Goal: Information Seeking & Learning: Learn about a topic

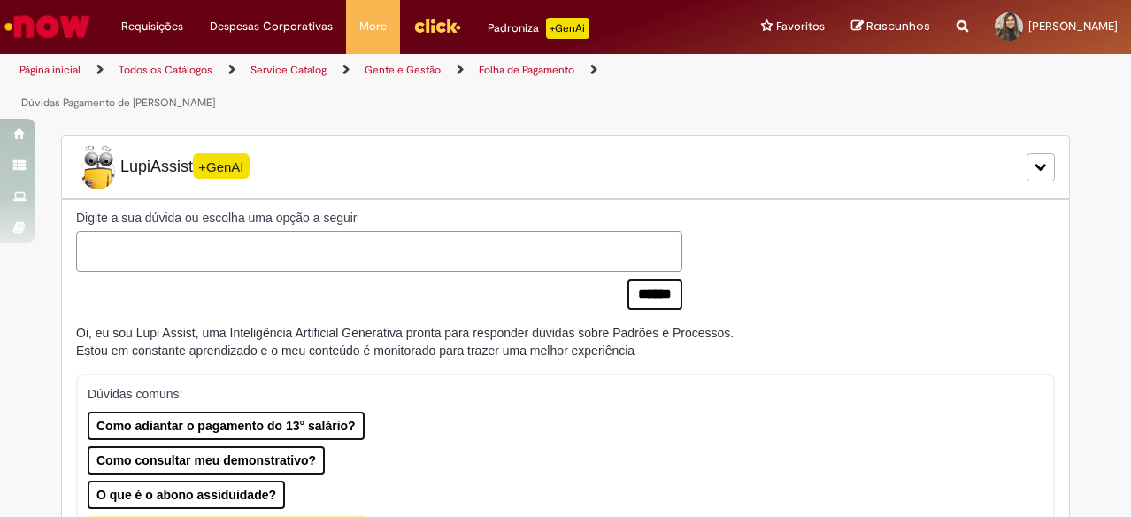
type input "********"
type input "**********"
type input "****"
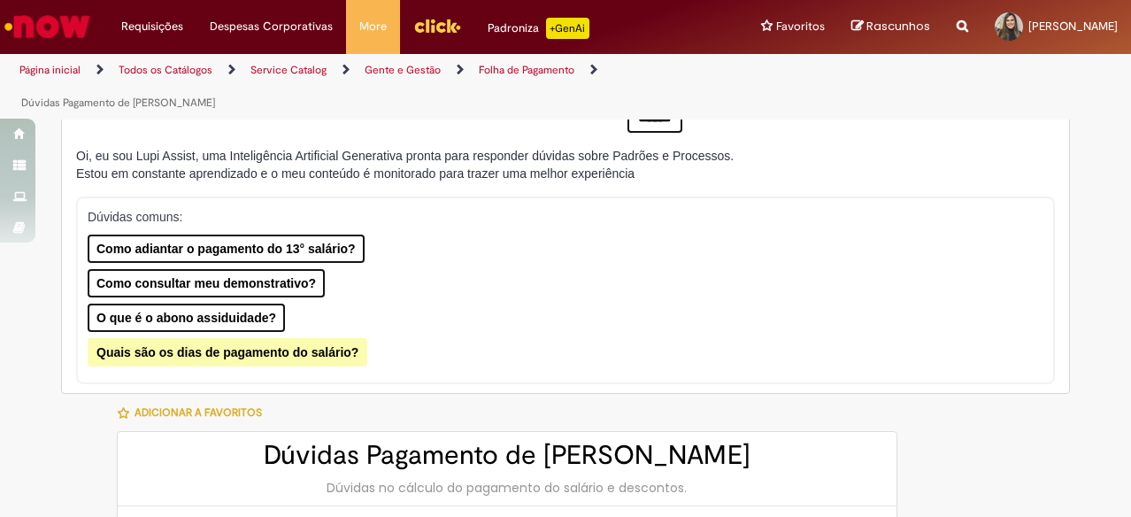
type input "**********"
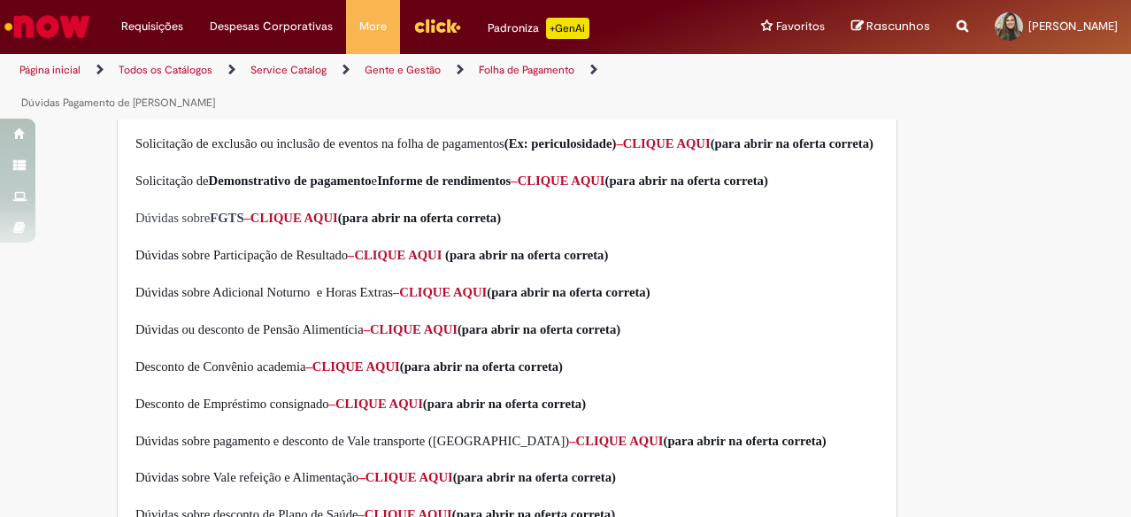
scroll to position [619, 0]
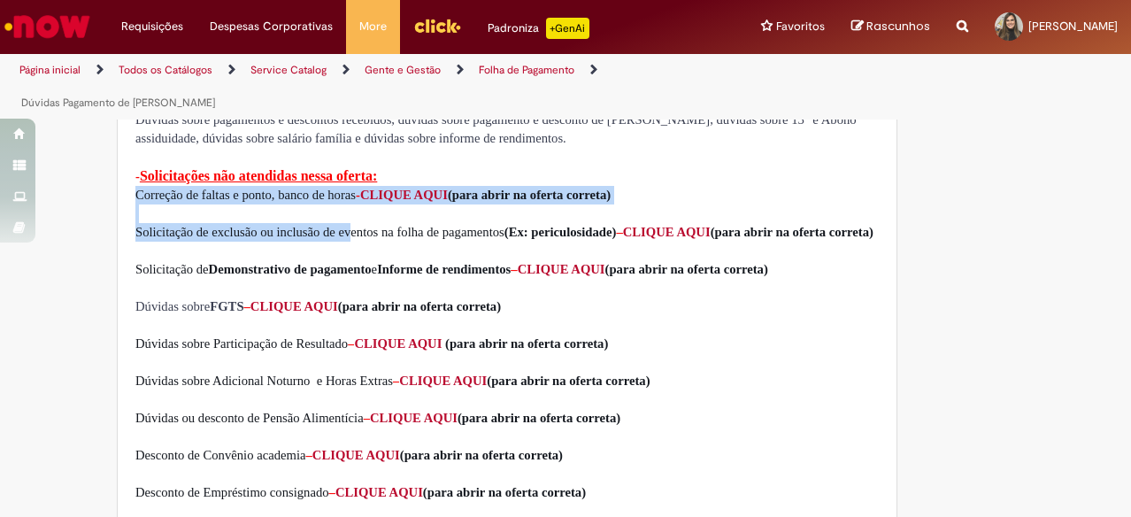
drag, startPoint x: 129, startPoint y: 196, endPoint x: 340, endPoint y: 238, distance: 214.9
click at [340, 238] on p "Correção de faltas e ponto, banco de horas - CLIQUE AQUI (para abrir na oferta …" at bounding box center [506, 214] width 743 height 56
click at [340, 239] on div "- Solicitações atendidas nessa oferta: Dúvidas sobre pagamentos e descontos rec…" at bounding box center [506, 388] width 743 height 596
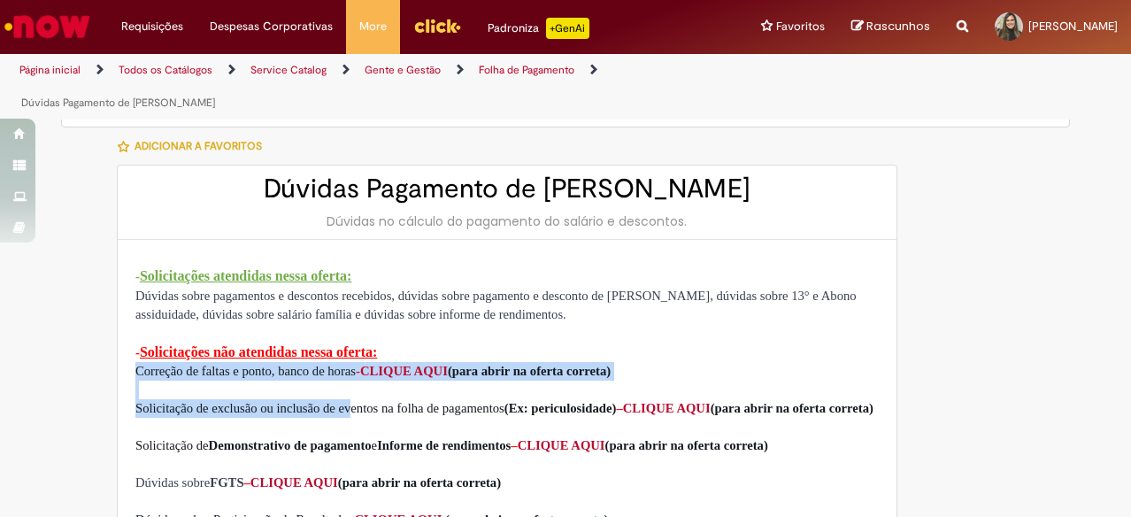
scroll to position [0, 0]
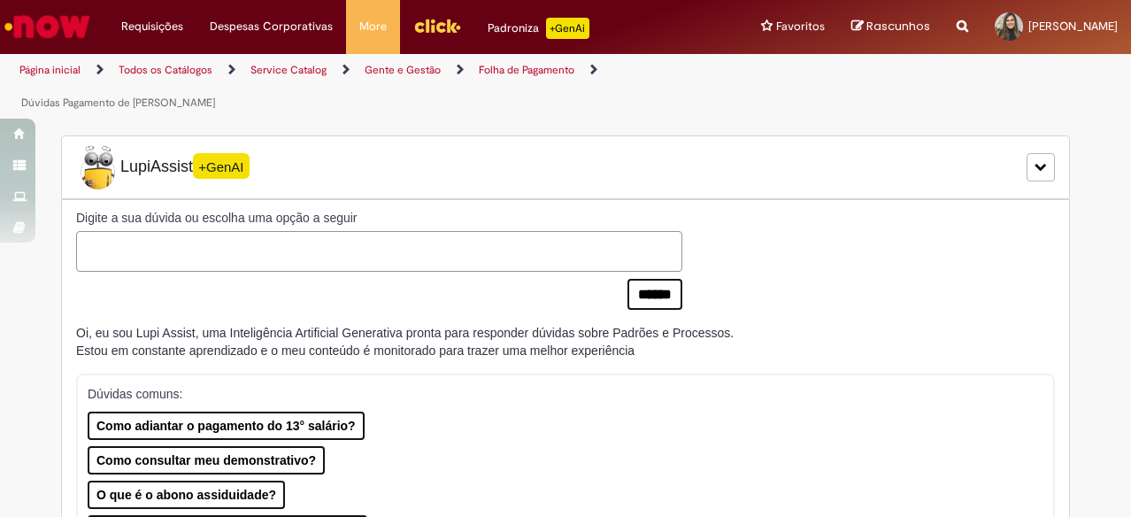
click at [419, 72] on link "Gente e Gestão" at bounding box center [403, 70] width 76 height 14
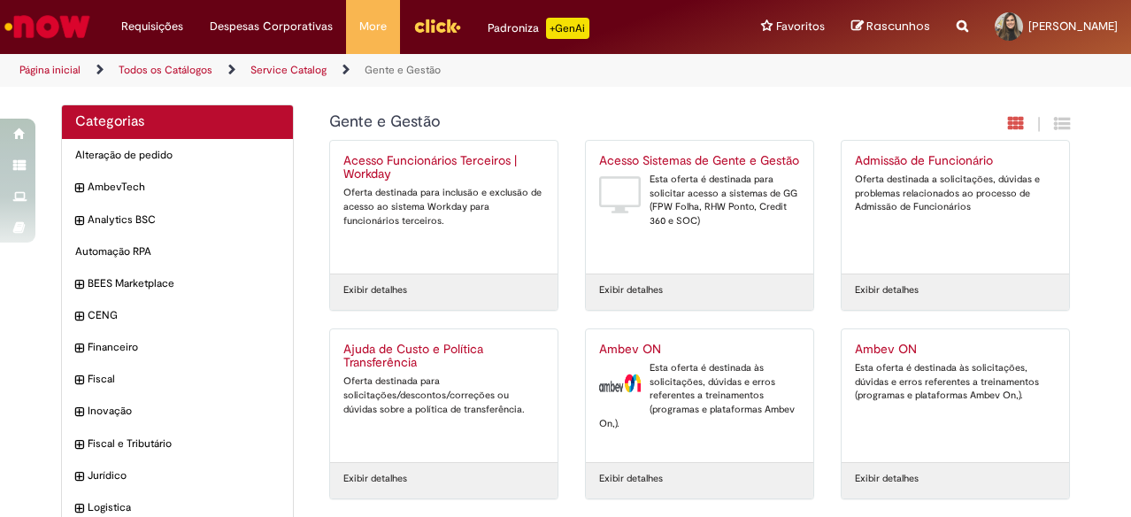
scroll to position [255, 0]
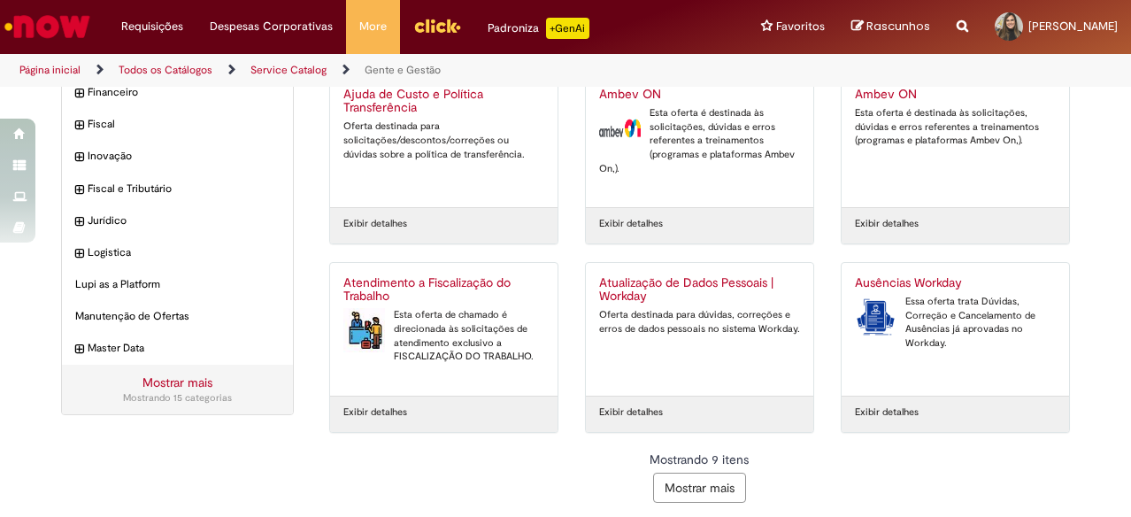
click at [719, 478] on button "Mostrar mais" at bounding box center [699, 488] width 93 height 30
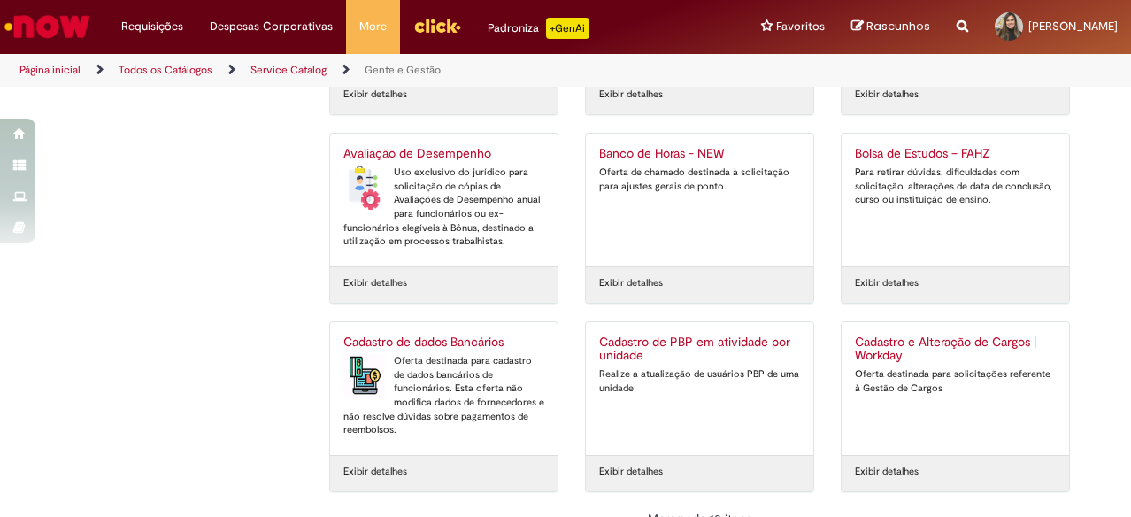
scroll to position [818, 0]
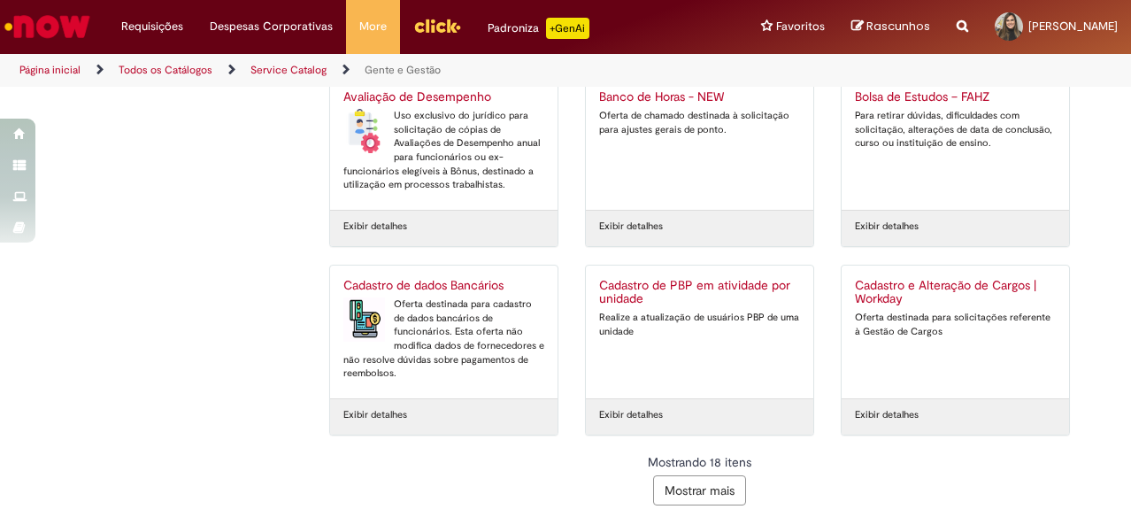
click at [691, 491] on button "Mostrar mais" at bounding box center [699, 490] width 93 height 30
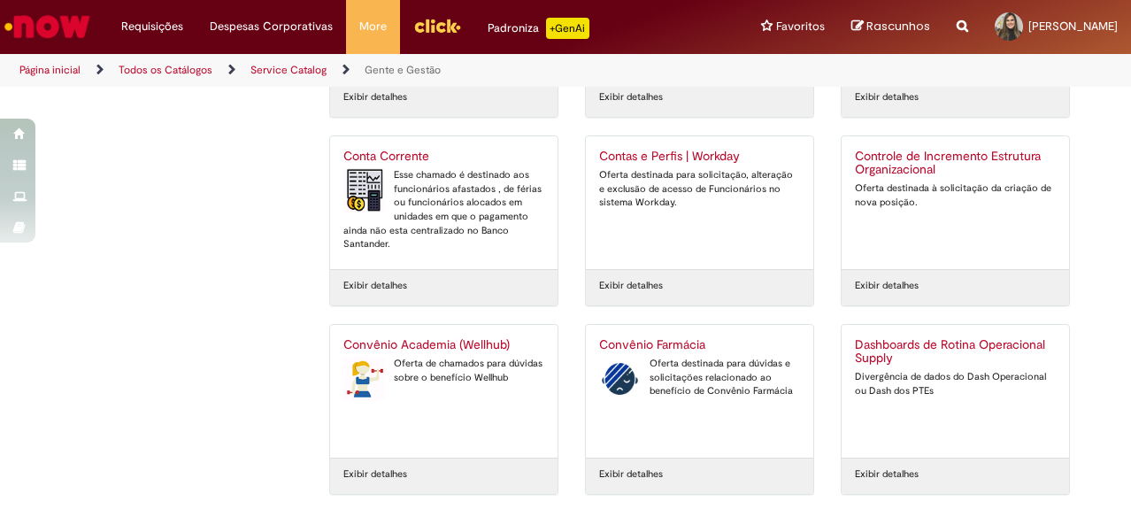
scroll to position [1380, 0]
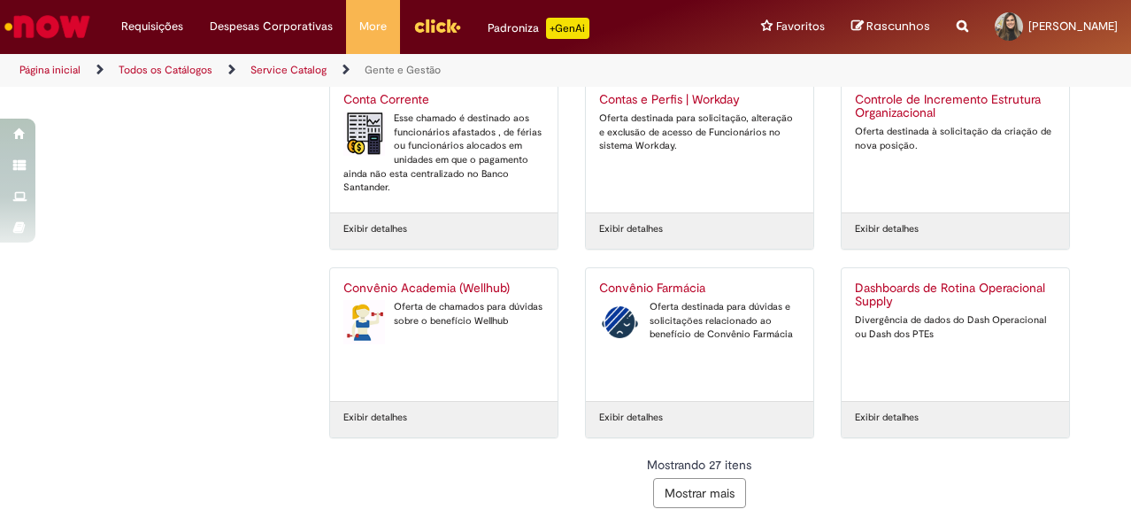
click at [711, 495] on button "Mostrar mais" at bounding box center [699, 493] width 93 height 30
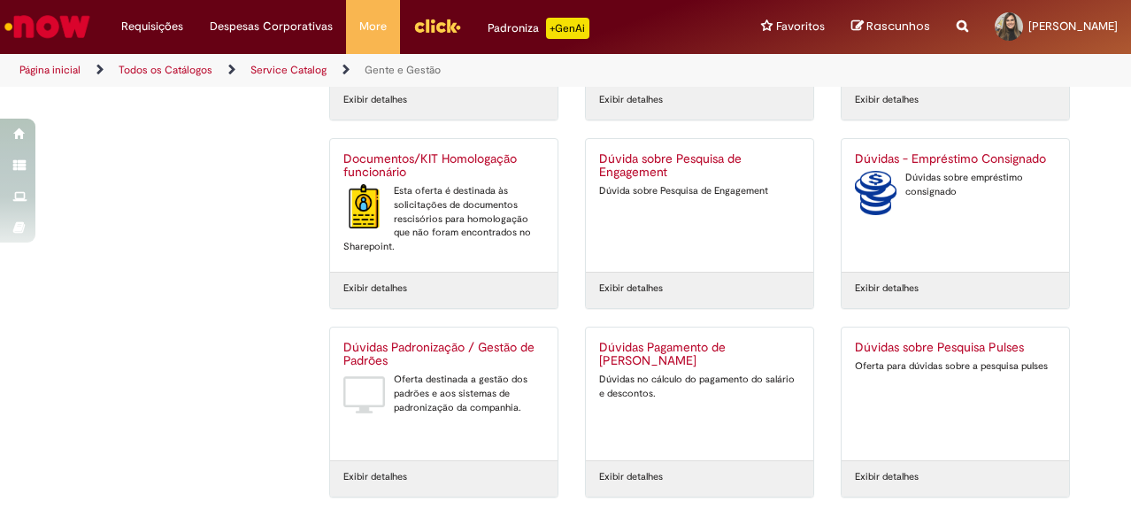
scroll to position [1943, 0]
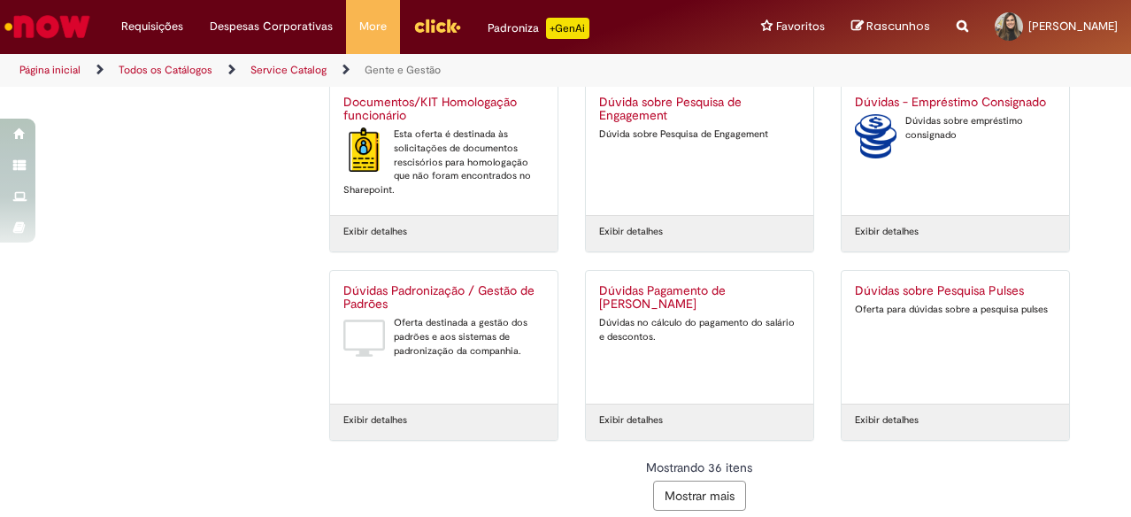
click at [720, 481] on button "Mostrar mais" at bounding box center [699, 496] width 93 height 30
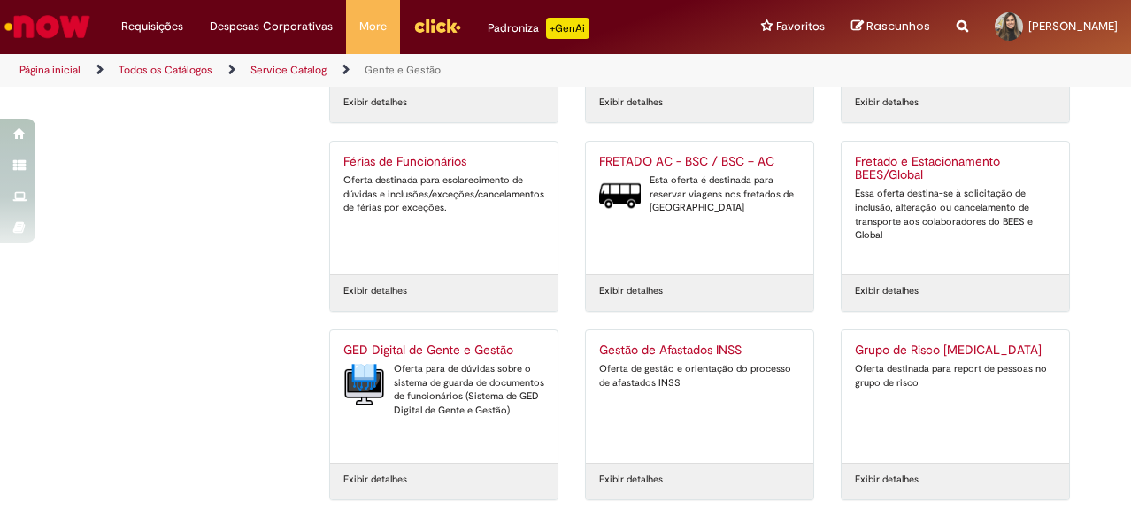
scroll to position [2506, 0]
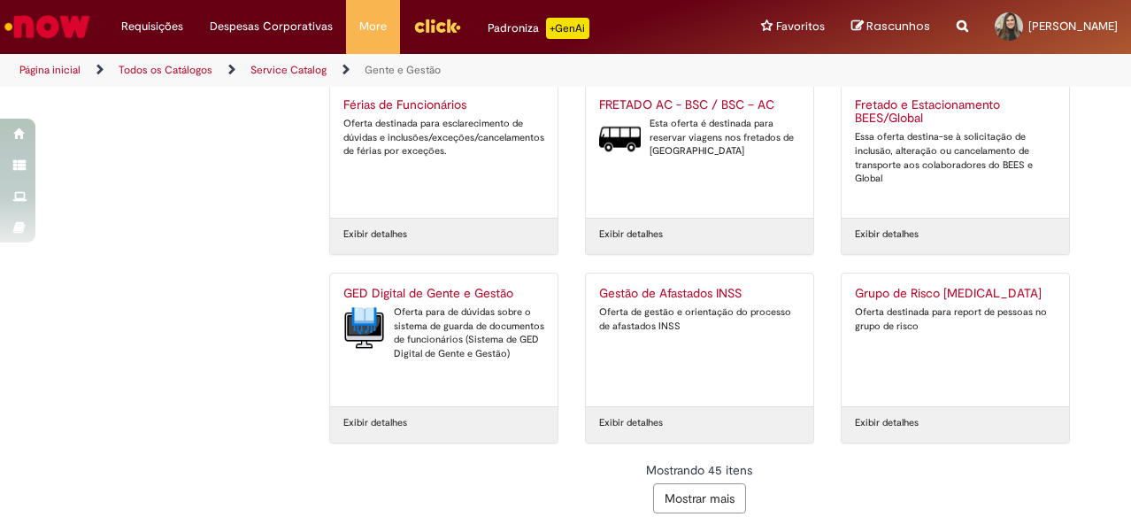
click at [683, 483] on button "Mostrar mais" at bounding box center [699, 498] width 93 height 30
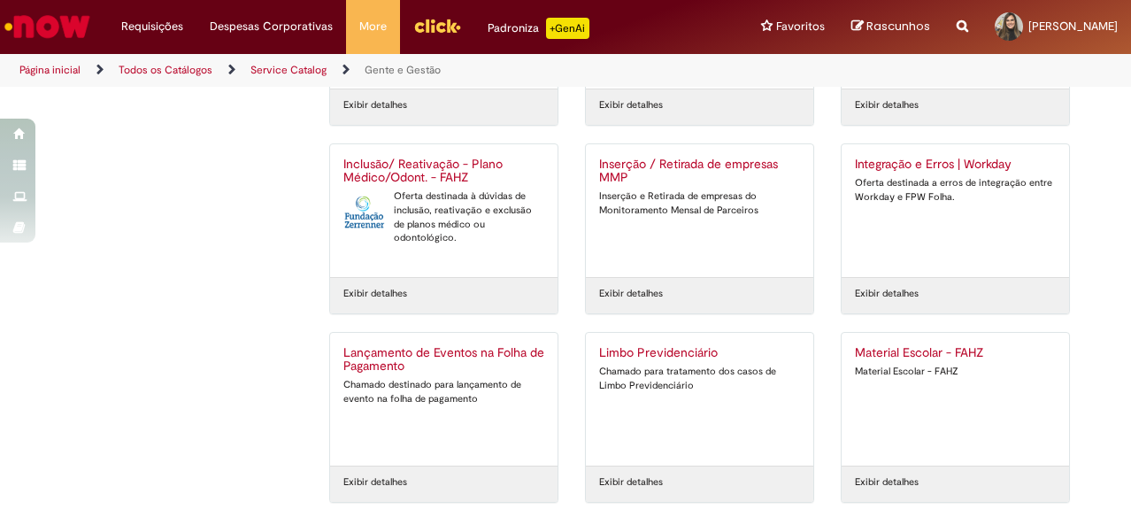
scroll to position [3069, 0]
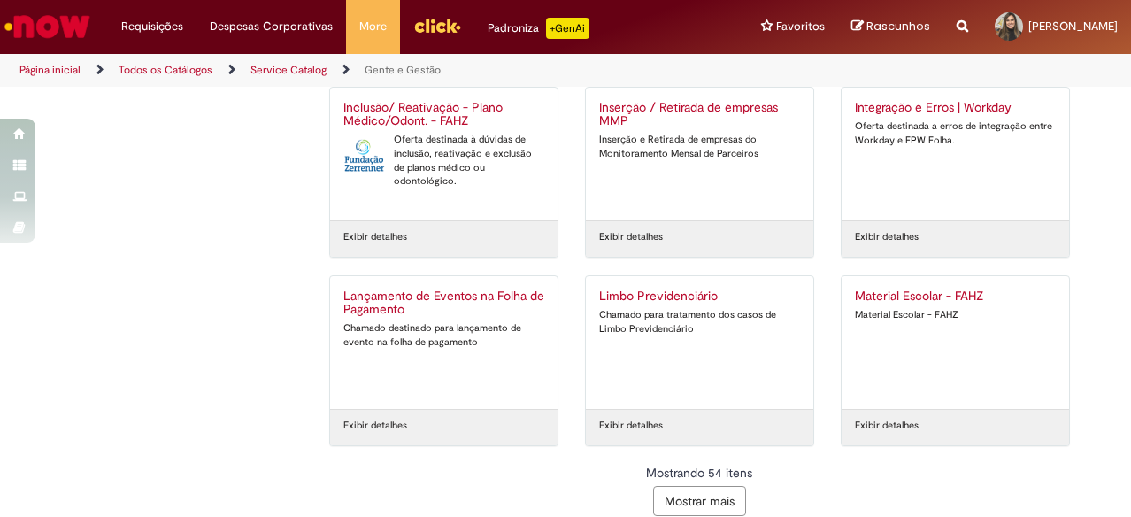
click at [697, 486] on button "Mostrar mais" at bounding box center [699, 501] width 93 height 30
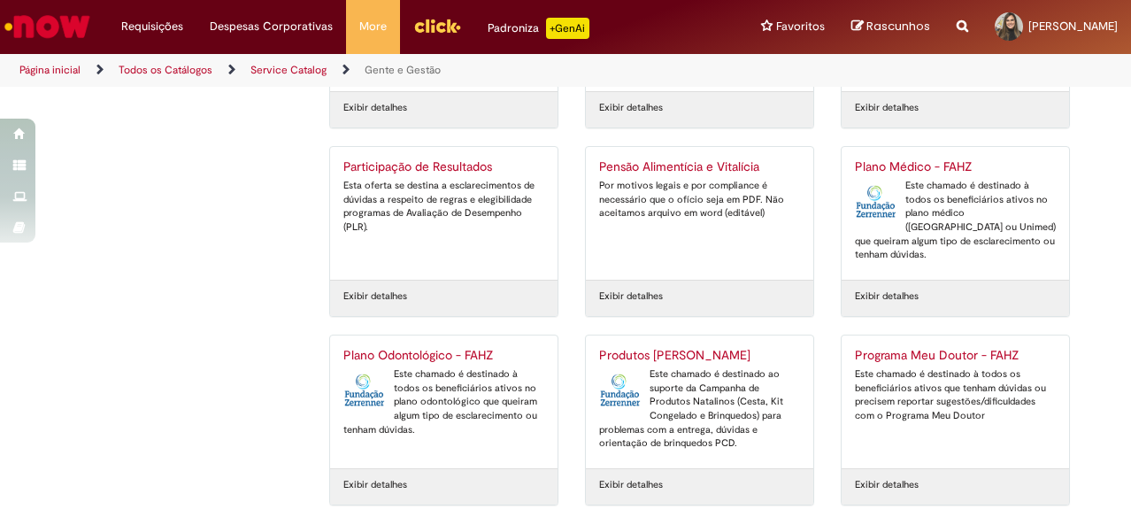
scroll to position [3632, 0]
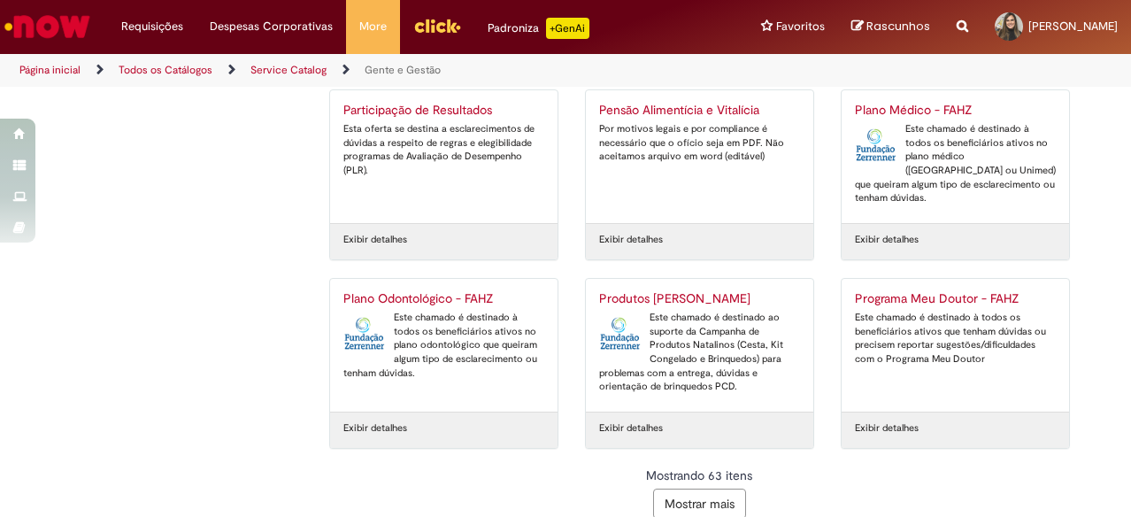
click at [720, 488] on button "Mostrar mais" at bounding box center [699, 503] width 93 height 30
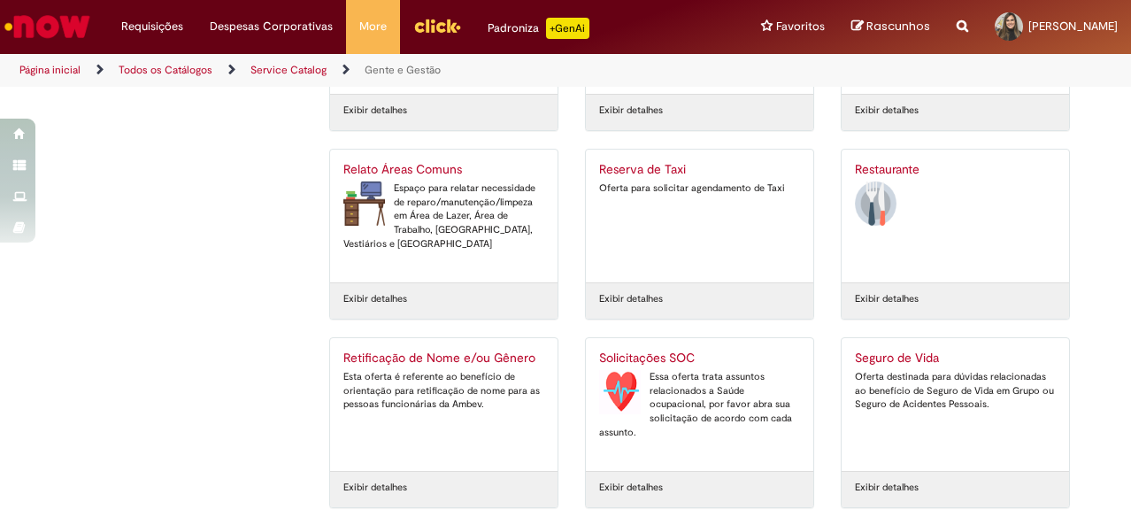
scroll to position [4194, 0]
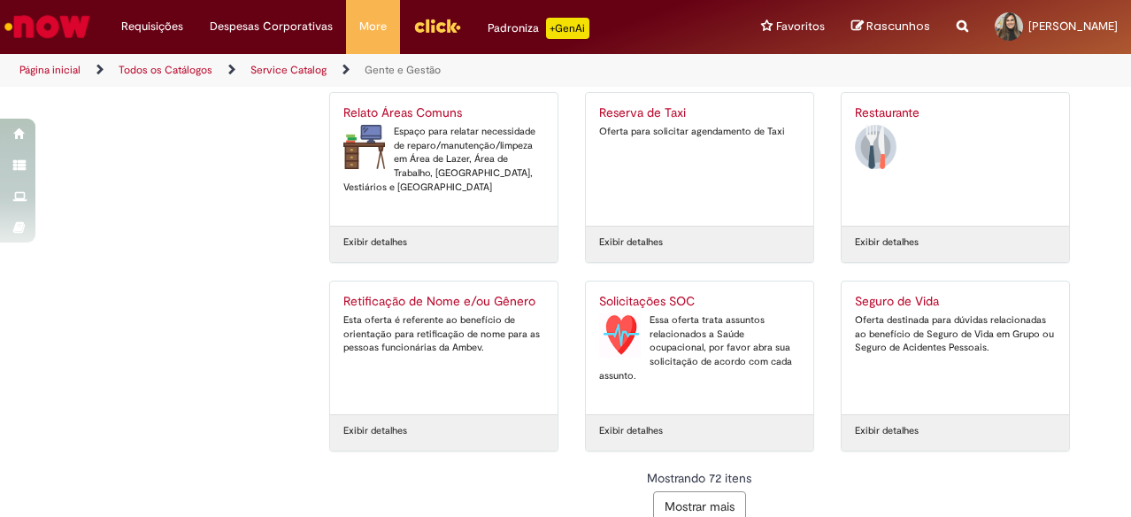
click at [728, 491] on button "Mostrar mais" at bounding box center [699, 506] width 93 height 30
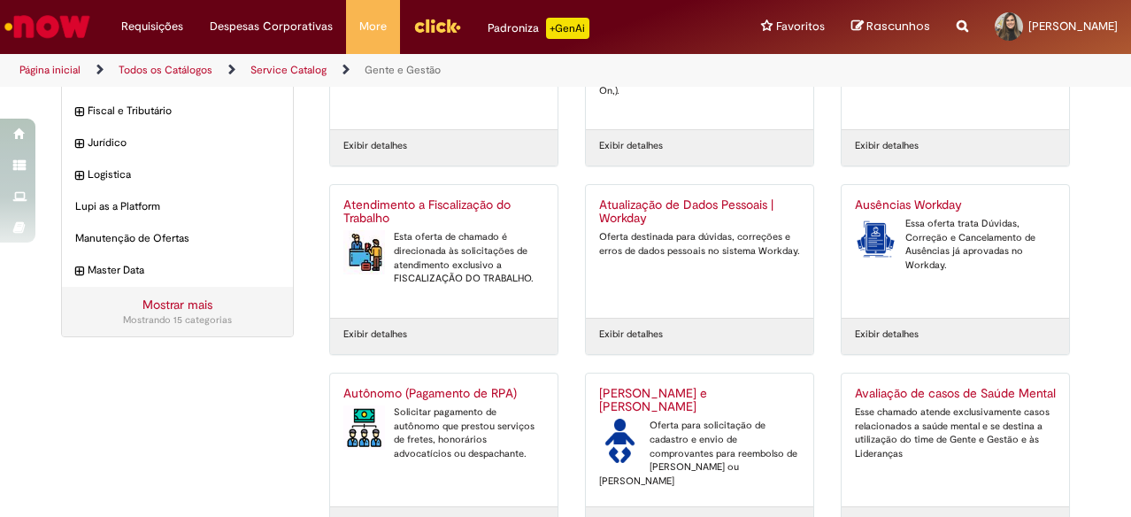
scroll to position [0, 0]
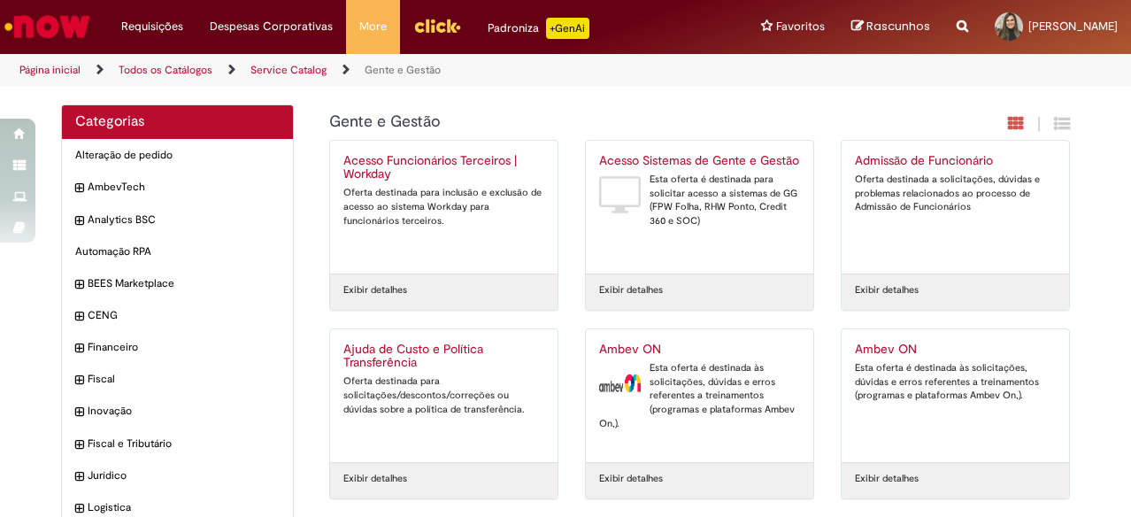
click at [64, 24] on img "Ir para a Homepage" at bounding box center [47, 26] width 91 height 35
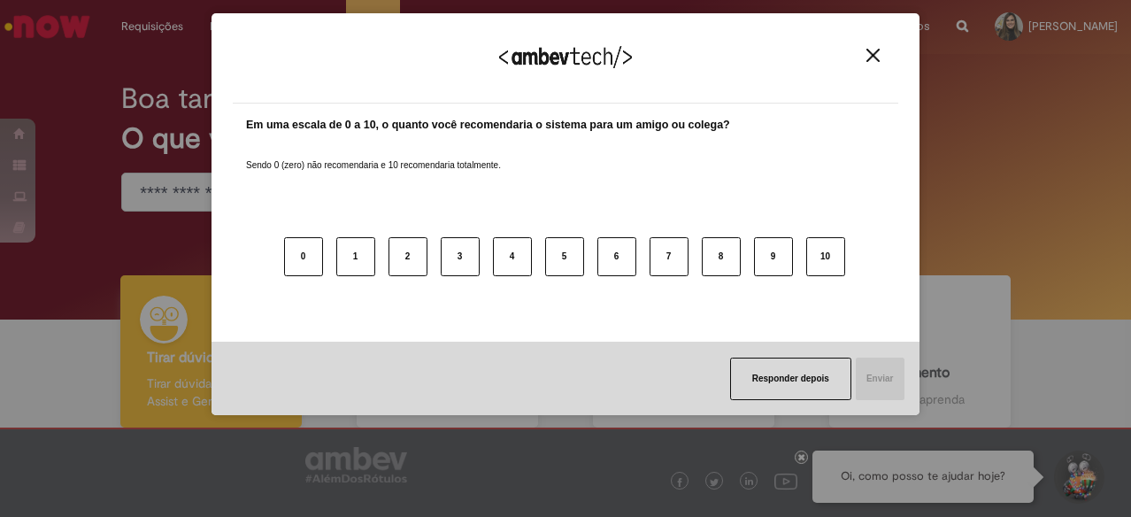
click at [893, 59] on div "Agradecemos seu feedback!" at bounding box center [565, 69] width 665 height 69
click at [875, 59] on img "Close" at bounding box center [872, 55] width 13 height 13
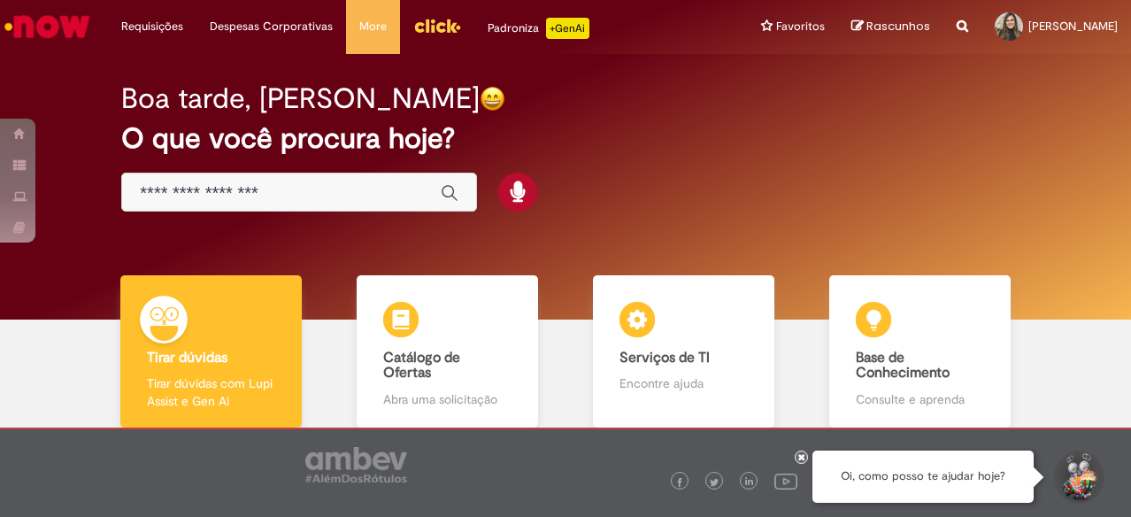
click at [269, 195] on input "Basta digitar aqui" at bounding box center [281, 193] width 282 height 20
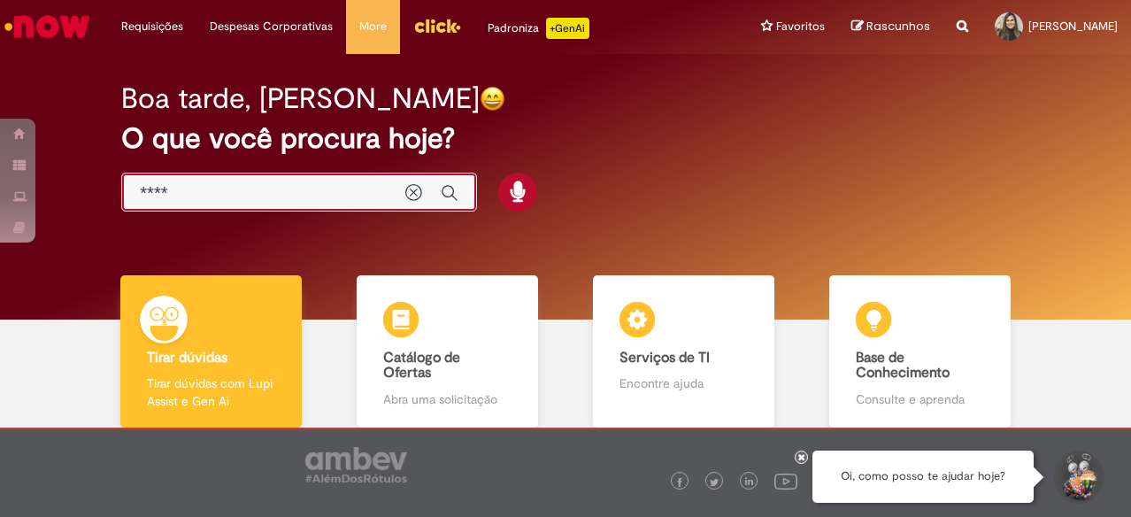
type input "*****"
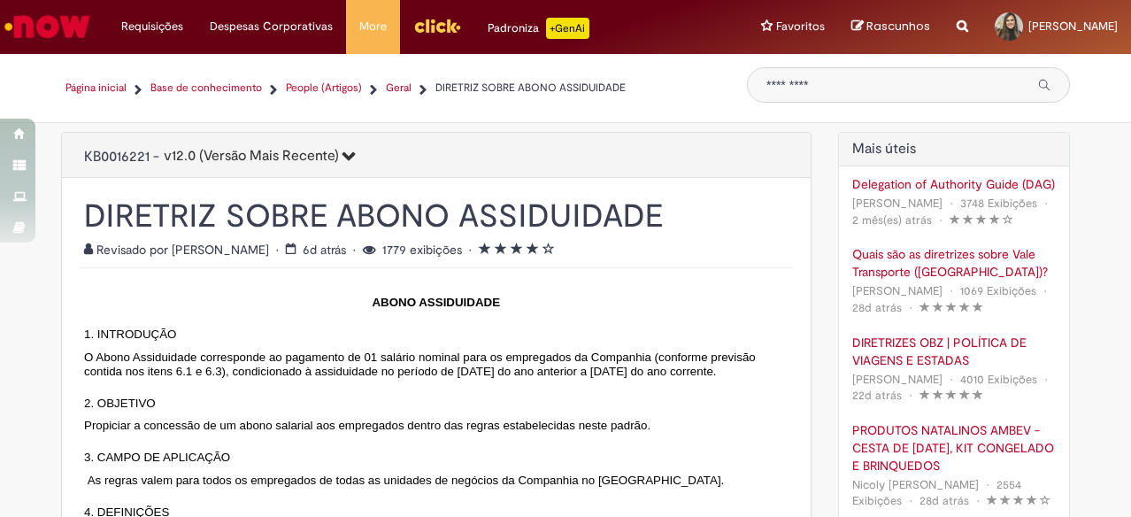
scroll to position [88, 0]
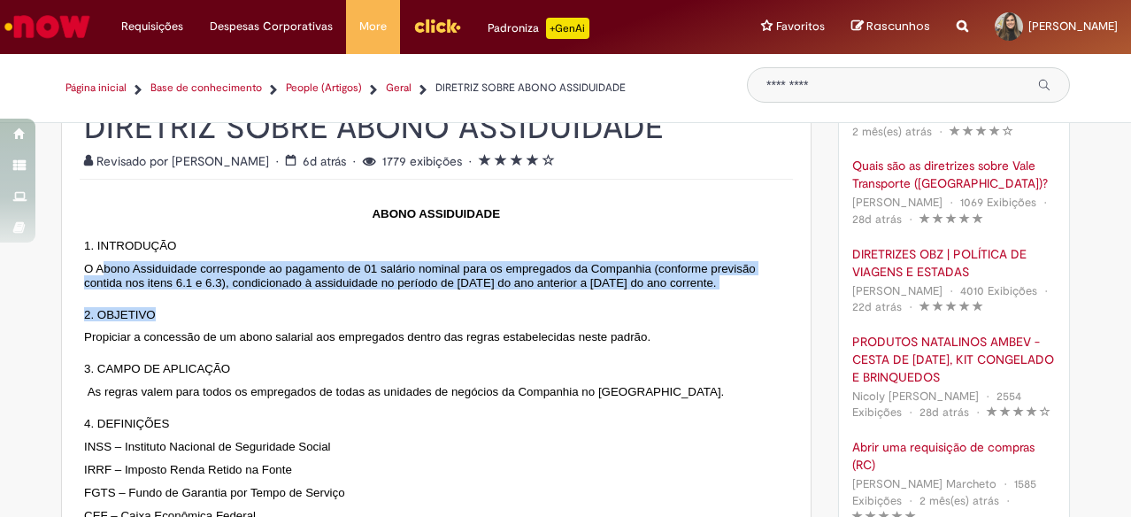
drag, startPoint x: 96, startPoint y: 295, endPoint x: 556, endPoint y: 352, distance: 462.9
click at [556, 321] on p "2. OBJETIVO" at bounding box center [436, 314] width 704 height 14
drag, startPoint x: 186, startPoint y: 288, endPoint x: 622, endPoint y: 302, distance: 436.5
click at [622, 289] on span "O Abono Assiduidade corresponde ao pagamento de 01 salário nominal para os empr…" at bounding box center [420, 275] width 672 height 27
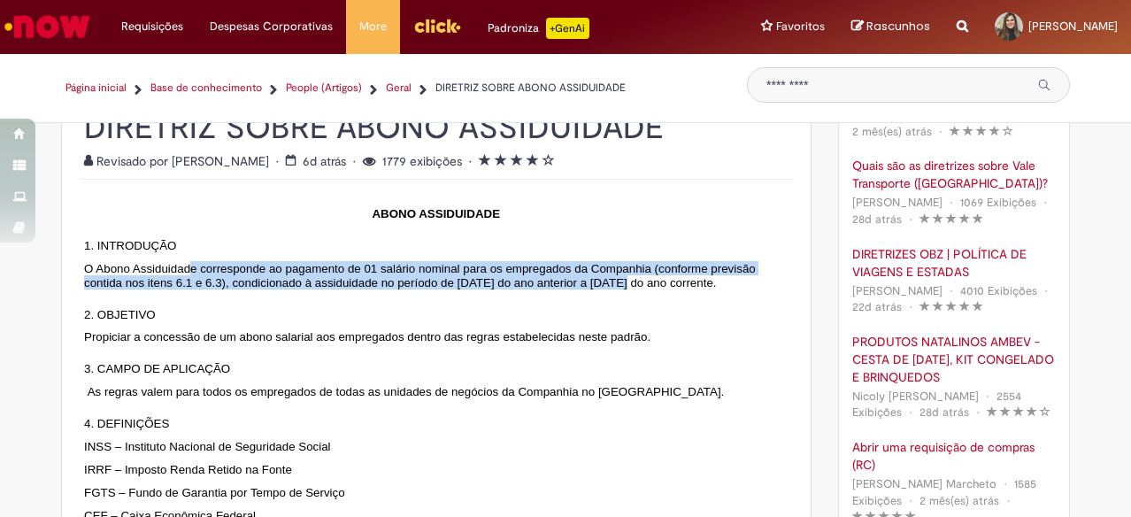
click at [622, 289] on span "O Abono Assiduidade corresponde ao pagamento de 01 salário nominal para os empr…" at bounding box center [420, 275] width 672 height 27
drag, startPoint x: 369, startPoint y: 280, endPoint x: 572, endPoint y: 301, distance: 203.8
click at [572, 289] on span "O Abono Assiduidade corresponde ao pagamento de 01 salário nominal para os empr…" at bounding box center [420, 275] width 672 height 27
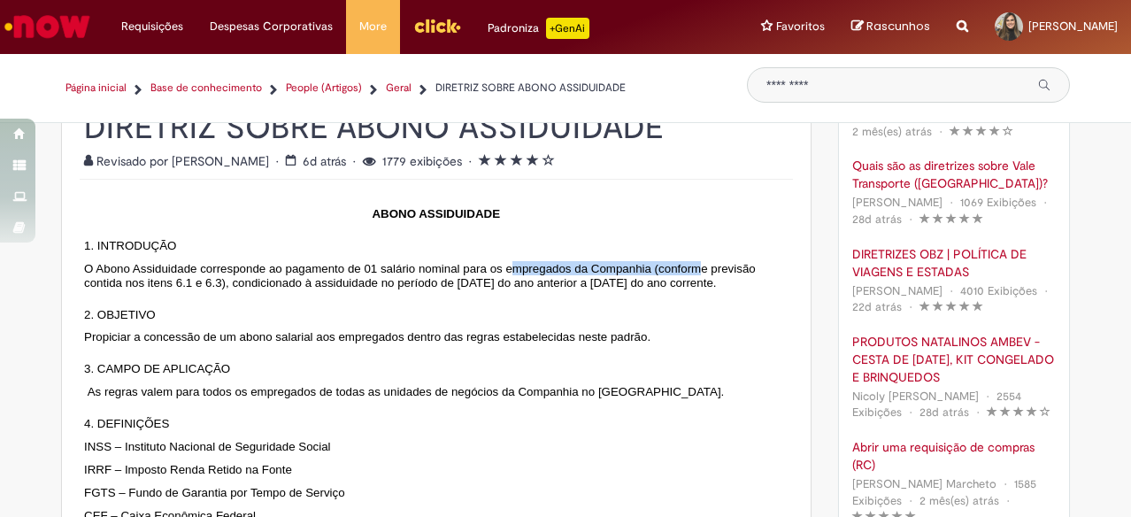
drag, startPoint x: 509, startPoint y: 290, endPoint x: 690, endPoint y: 298, distance: 181.6
click at [690, 289] on p "O Abono Assiduidade corresponde ao pagamento de 01 salário nominal para os empr…" at bounding box center [436, 275] width 704 height 28
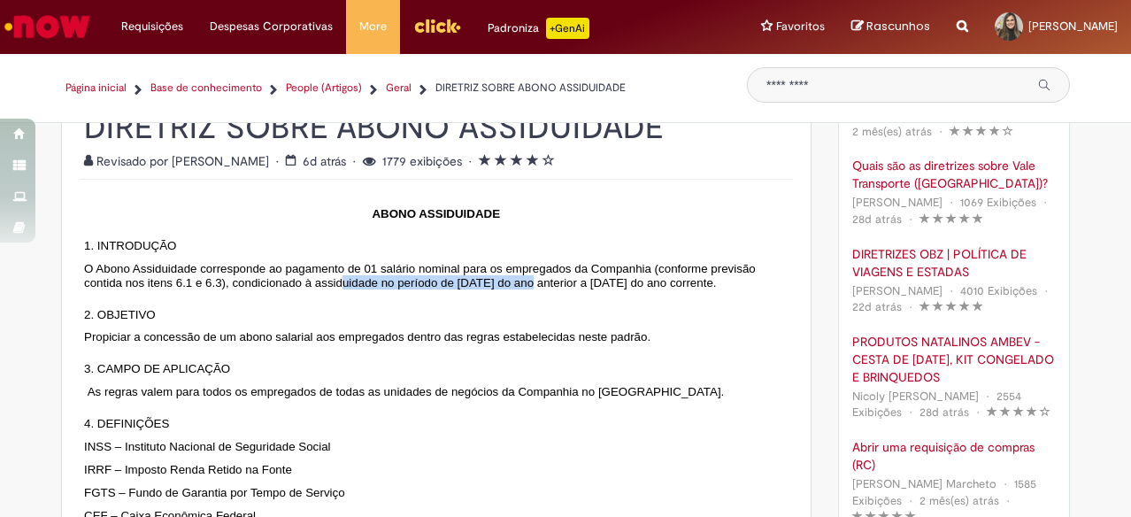
drag, startPoint x: 334, startPoint y: 305, endPoint x: 530, endPoint y: 311, distance: 195.6
click at [530, 289] on span "O Abono Assiduidade corresponde ao pagamento de 01 salário nominal para os empr…" at bounding box center [420, 275] width 672 height 27
drag, startPoint x: 451, startPoint y: 311, endPoint x: 741, endPoint y: 314, distance: 289.4
click at [741, 289] on p "O Abono Assiduidade corresponde ao pagamento de 01 salário nominal para os empr…" at bounding box center [436, 275] width 704 height 28
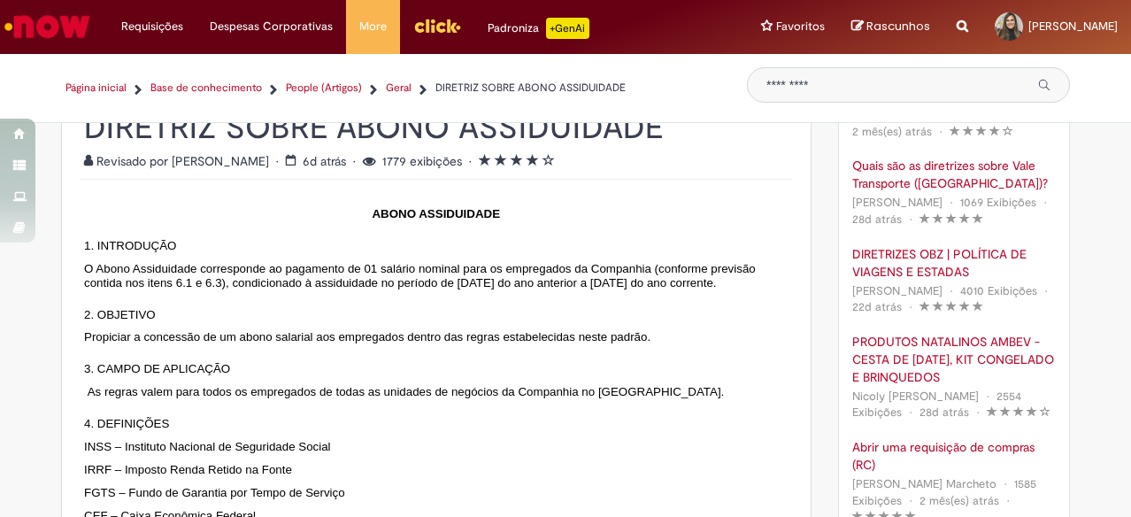
click at [741, 289] on p "O Abono Assiduidade corresponde ao pagamento de 01 salário nominal para os empr…" at bounding box center [436, 275] width 704 height 28
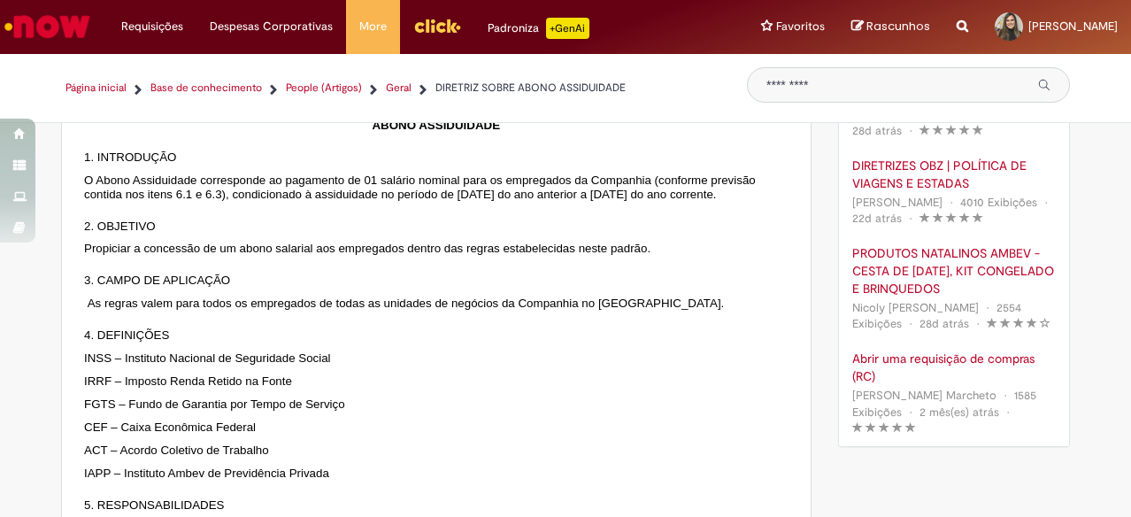
scroll to position [265, 0]
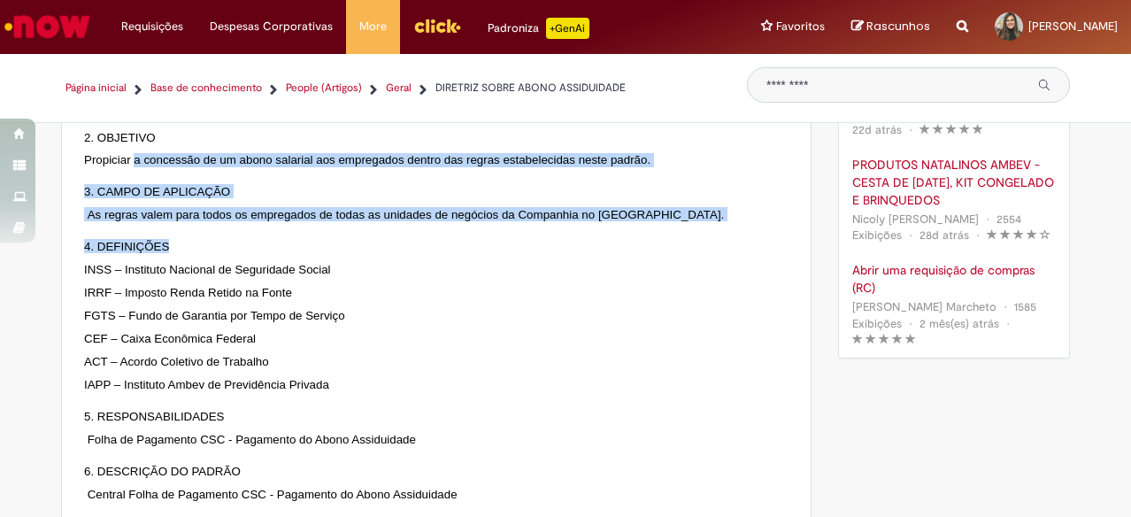
drag, startPoint x: 135, startPoint y: 206, endPoint x: 301, endPoint y: 282, distance: 182.9
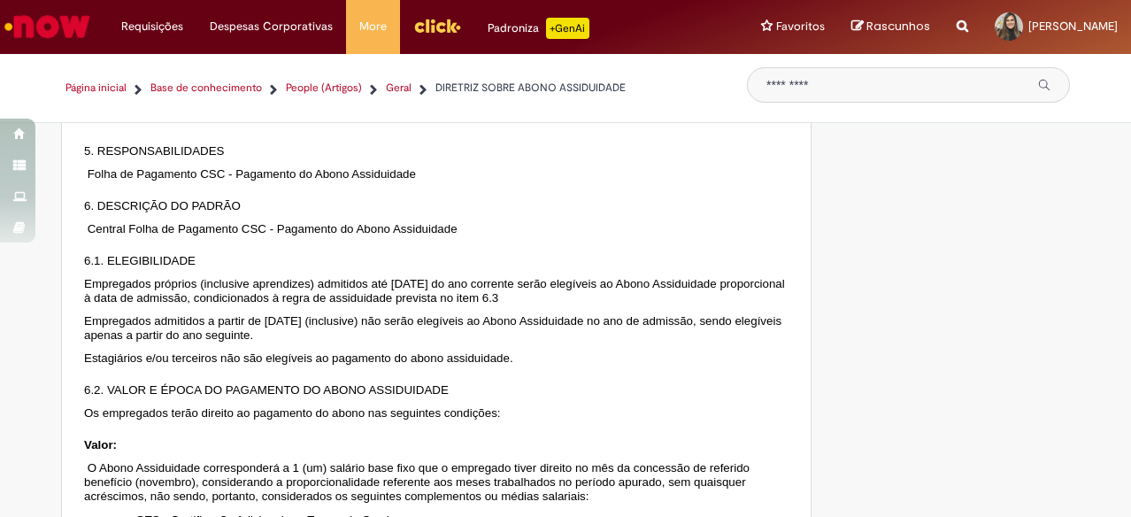
scroll to position [619, 0]
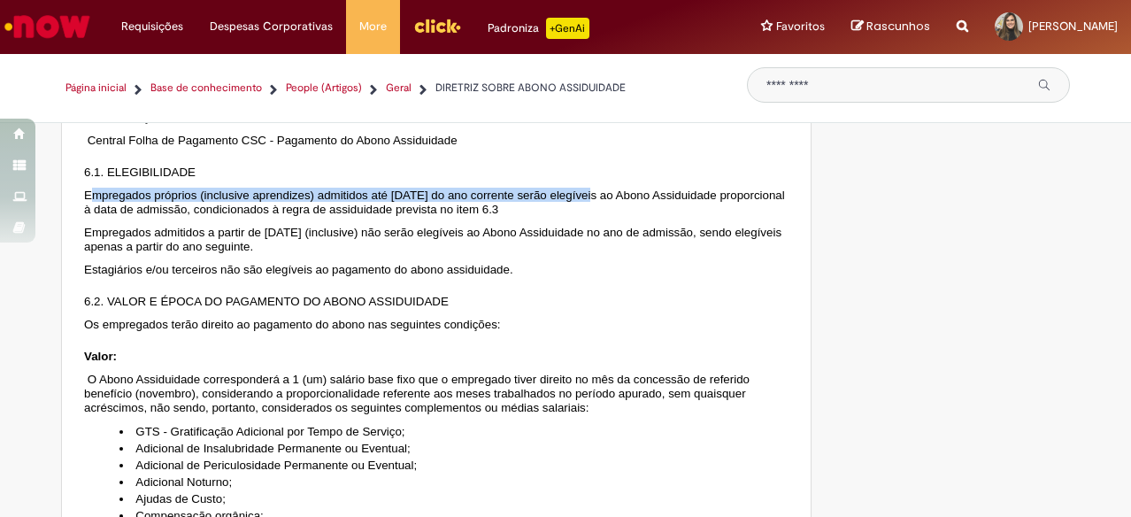
drag, startPoint x: 87, startPoint y: 270, endPoint x: 587, endPoint y: 263, distance: 500.0
click at [587, 216] on span "Empregados próprios (inclusive aprendizes) admitidos até 30 de março do ano cor…" at bounding box center [434, 201] width 701 height 27
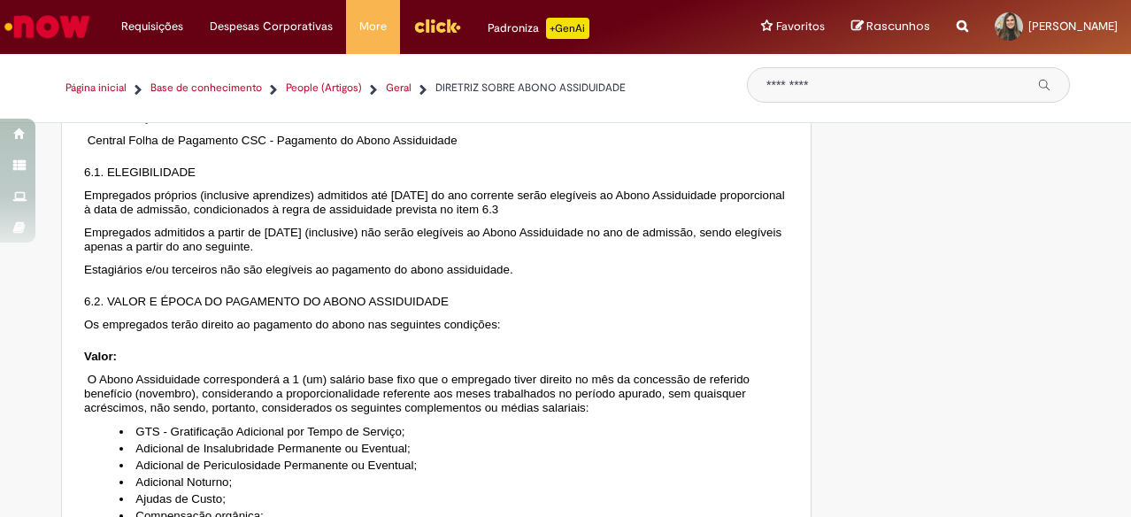
click at [504, 216] on p "Empregados próprios (inclusive aprendizes) admitidos até 30 de março do ano cor…" at bounding box center [436, 202] width 704 height 28
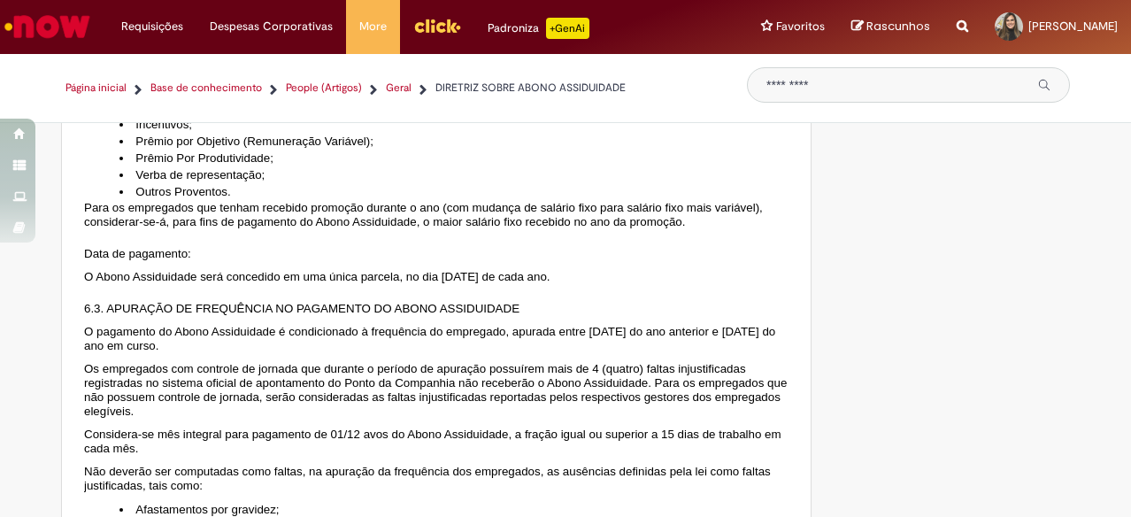
scroll to position [1150, 0]
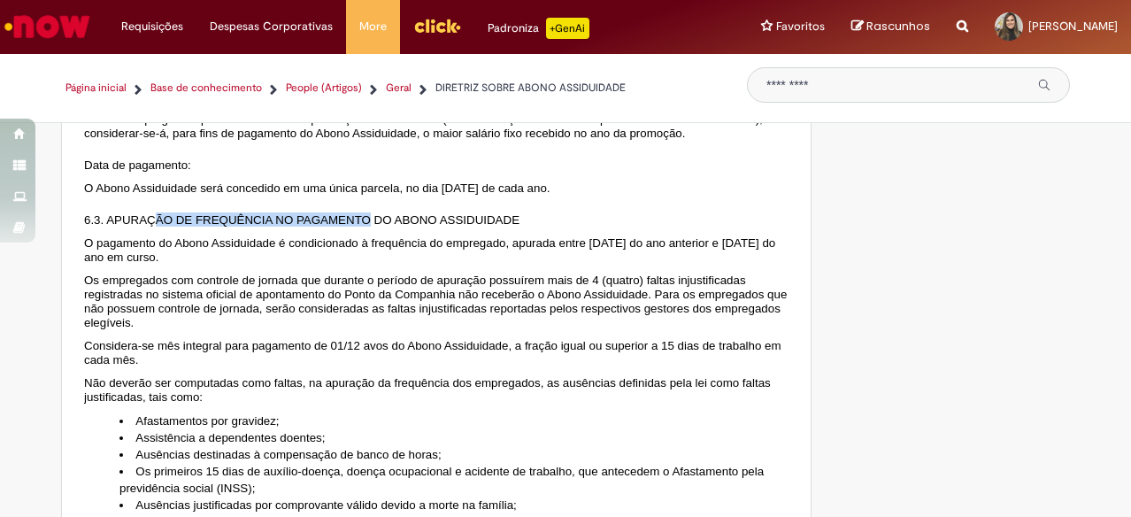
drag, startPoint x: 258, startPoint y: 318, endPoint x: 359, endPoint y: 318, distance: 101.8
click at [359, 227] on span "6.3. APURAÇÃO DE FREQUÊNCIA NO PAGAMENTO DO ABONO ASSIDUIDADE" at bounding box center [301, 219] width 435 height 13
drag, startPoint x: 244, startPoint y: 294, endPoint x: 433, endPoint y: 295, distance: 188.5
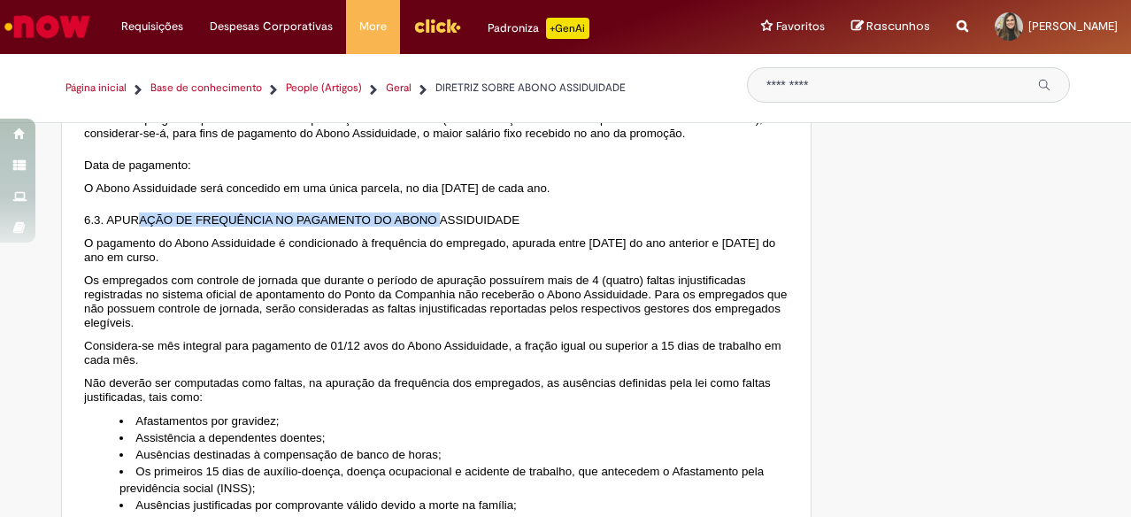
drag, startPoint x: 117, startPoint y: 330, endPoint x: 402, endPoint y: 364, distance: 286.9
click at [403, 264] on p "O pagamento do Abono Assiduidade é condicionado à frequência do empregado, apur…" at bounding box center [436, 249] width 704 height 28
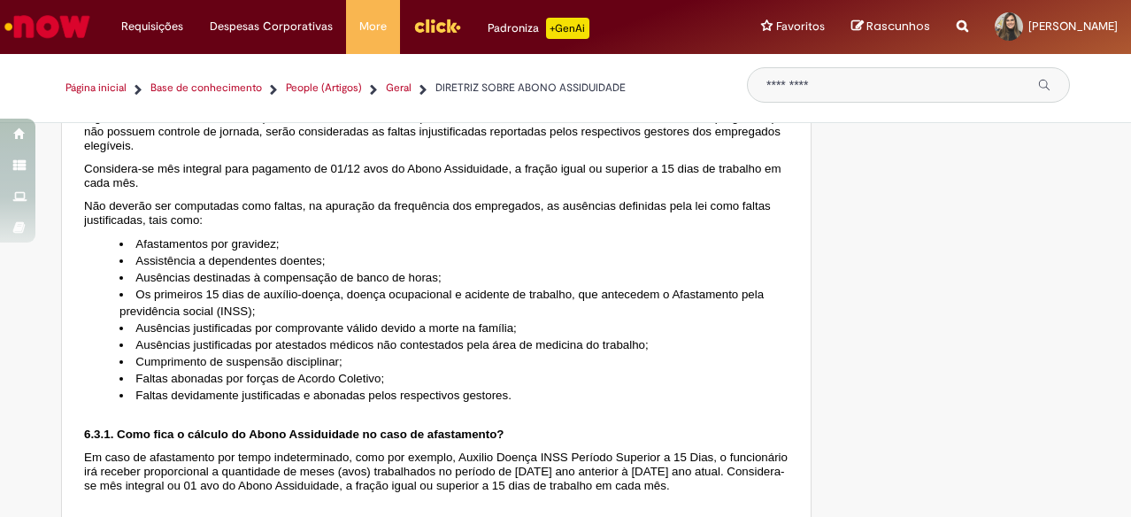
scroll to position [1416, 0]
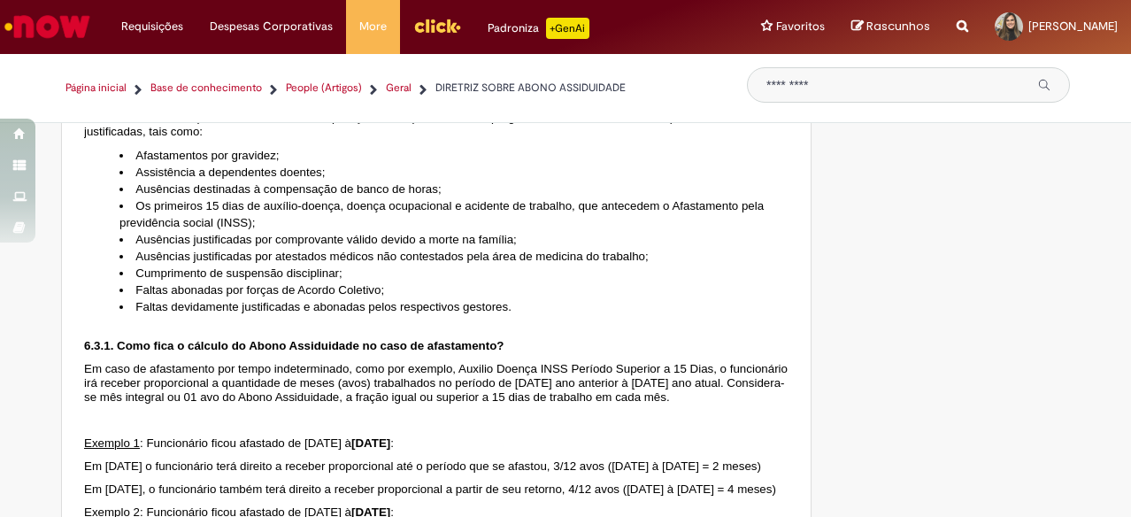
drag, startPoint x: 267, startPoint y: 338, endPoint x: 408, endPoint y: 329, distance: 141.0
click at [408, 231] on li "Os primeiros 15 dias de auxílio-doença, doença ocupacional e acidente de trabal…" at bounding box center [453, 214] width 669 height 34
drag, startPoint x: 170, startPoint y: 259, endPoint x: 363, endPoint y: 281, distance: 194.1
click at [363, 281] on section "ABONO ASSIDUIDADE 1. INTRODUÇÃO O Abono Assiduidade corresponde ao pagamento de…" at bounding box center [436, 518] width 704 height 3279
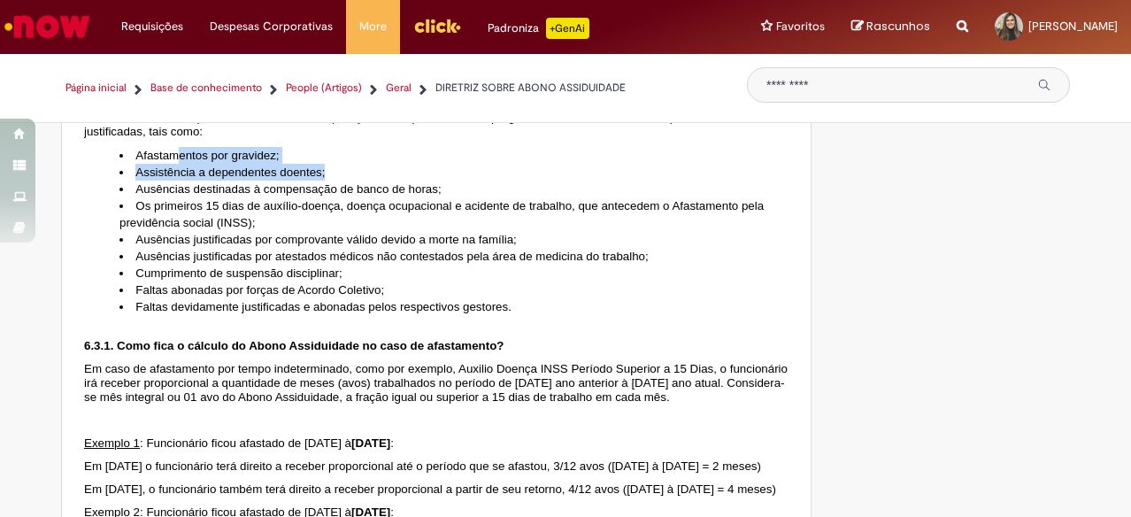
click at [363, 181] on li "Assistência a dependentes doentes;" at bounding box center [453, 172] width 669 height 17
drag, startPoint x: 172, startPoint y: 273, endPoint x: 302, endPoint y: 277, distance: 130.2
click at [302, 164] on li "Afastamentos por gravidez;" at bounding box center [453, 155] width 669 height 17
click at [563, 258] on section "ABONO ASSIDUIDADE 1. INTRODUÇÃO O Abono Assiduidade corresponde ao pagamento de…" at bounding box center [436, 518] width 704 height 3279
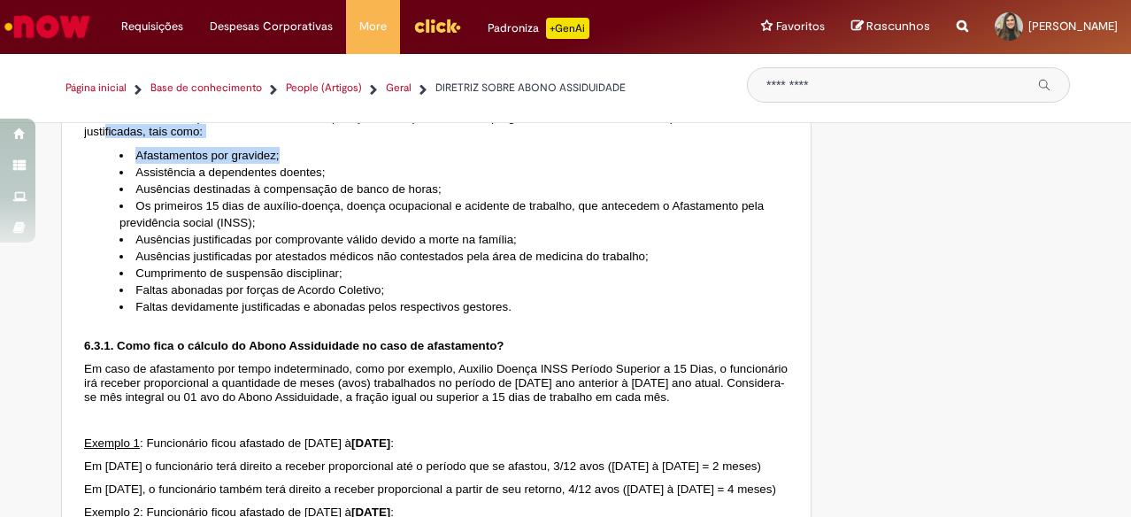
drag, startPoint x: 96, startPoint y: 243, endPoint x: 314, endPoint y: 254, distance: 217.9
click at [314, 254] on section "ABONO ASSIDUIDADE 1. INTRODUÇÃO O Abono Assiduidade corresponde ao pagamento de…" at bounding box center [436, 518] width 704 height 3279
drag, startPoint x: 187, startPoint y: 220, endPoint x: 397, endPoint y: 228, distance: 210.8
click at [397, 228] on section "ABONO ASSIDUIDADE 1. INTRODUÇÃO O Abono Assiduidade corresponde ao pagamento de…" at bounding box center [436, 518] width 704 height 3279
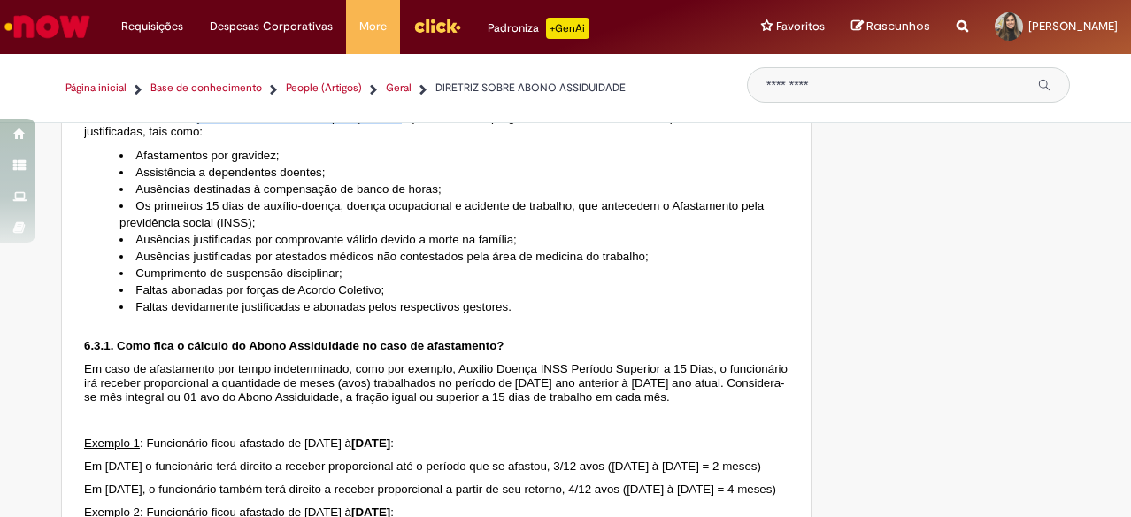
click at [397, 138] on span "Não deverão ser computadas como faltas, na apuração da frequência dos empregado…" at bounding box center [427, 124] width 687 height 27
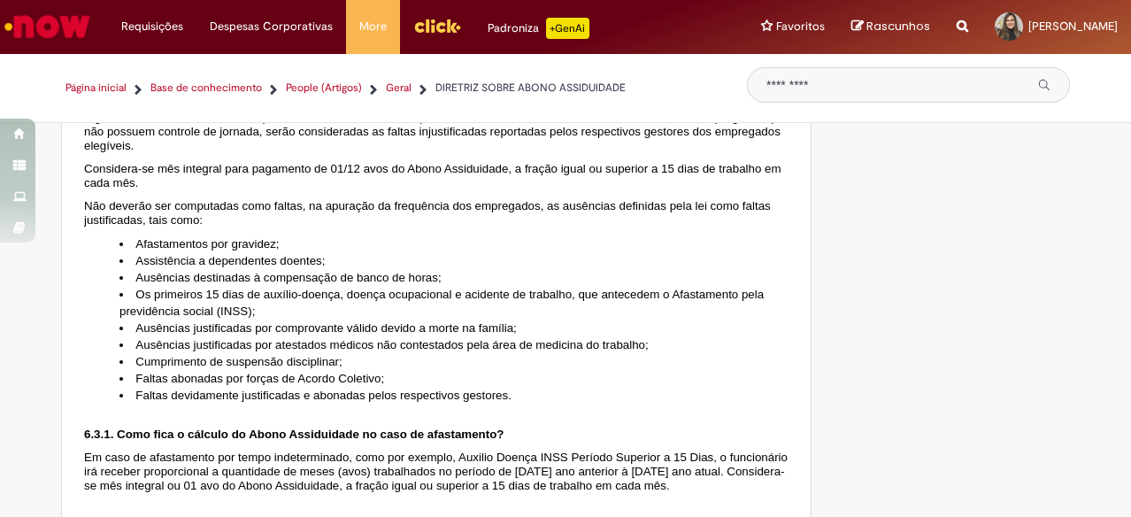
drag, startPoint x: 260, startPoint y: 204, endPoint x: 766, endPoint y: 199, distance: 506.2
click at [766, 152] on p "Os empregados com controle de jornada que durante o período de apuração possuír…" at bounding box center [436, 124] width 704 height 57
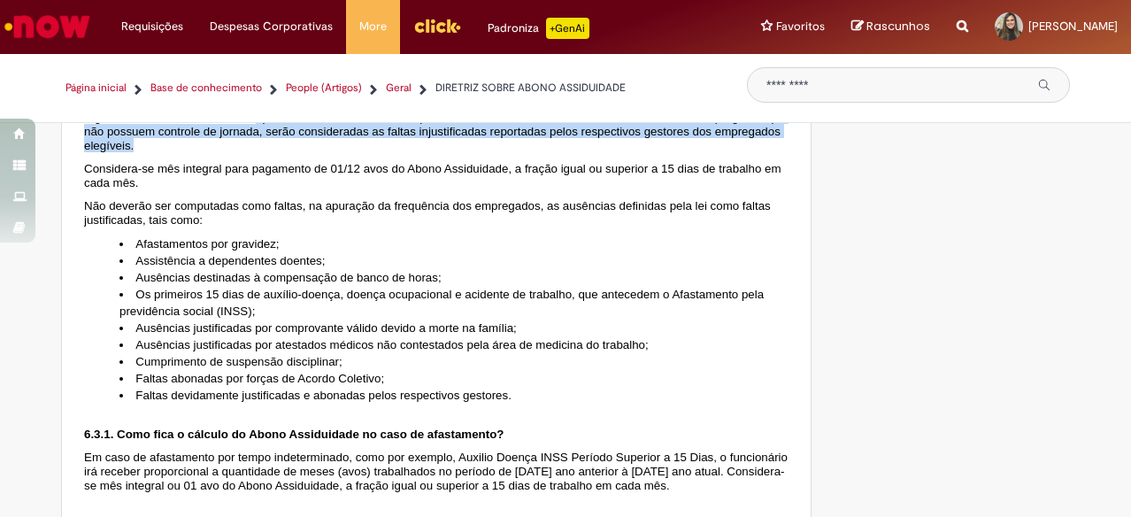
drag, startPoint x: 356, startPoint y: 212, endPoint x: 297, endPoint y: 244, distance: 66.5
click at [297, 152] on p "Os empregados com controle de jornada que durante o período de apuração possuír…" at bounding box center [436, 124] width 704 height 57
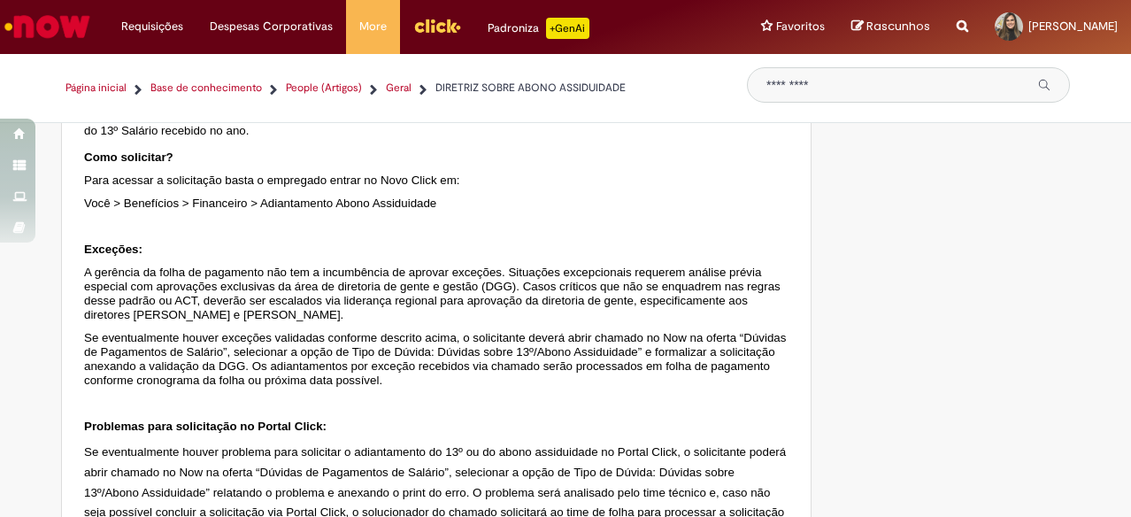
scroll to position [2844, 0]
